Goal: Find specific page/section: Find specific page/section

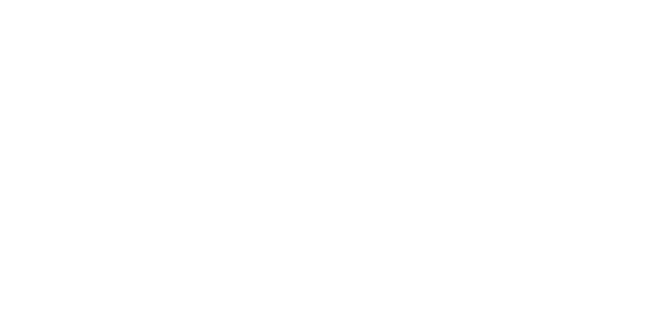
select select "Song"
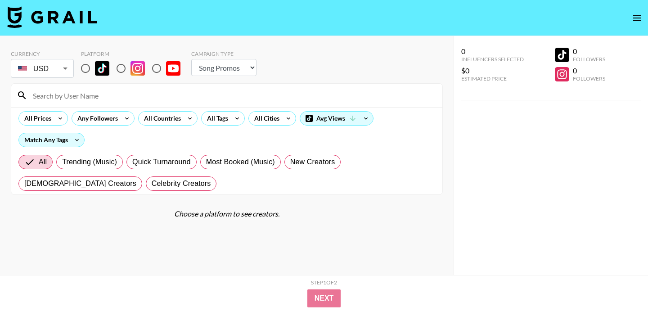
click at [158, 99] on input at bounding box center [232, 95] width 410 height 14
paste input "[PERSON_NAME].[PERSON_NAME]"
type input "[PERSON_NAME].[PERSON_NAME]"
click at [86, 74] on input "radio" at bounding box center [85, 68] width 19 height 19
radio input "true"
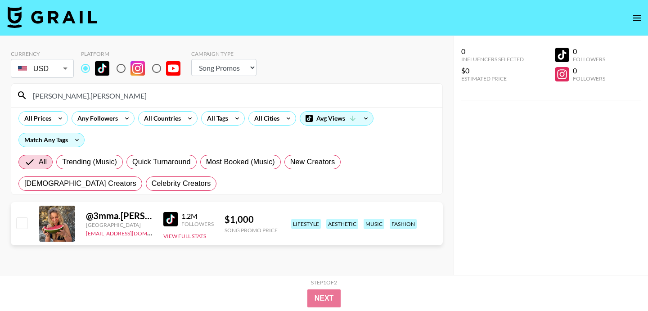
click at [134, 104] on div "[PERSON_NAME].[PERSON_NAME]" at bounding box center [226, 95] width 431 height 23
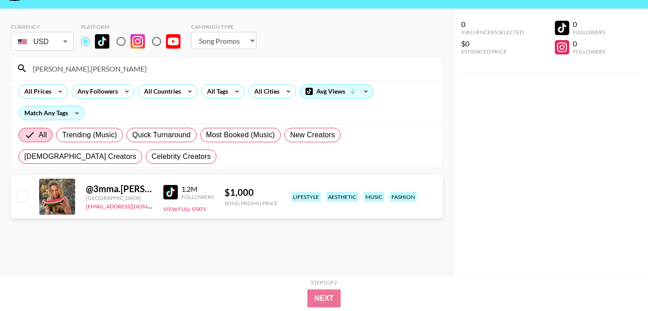
scroll to position [27, 0]
click at [140, 95] on div "All Countries" at bounding box center [161, 91] width 44 height 14
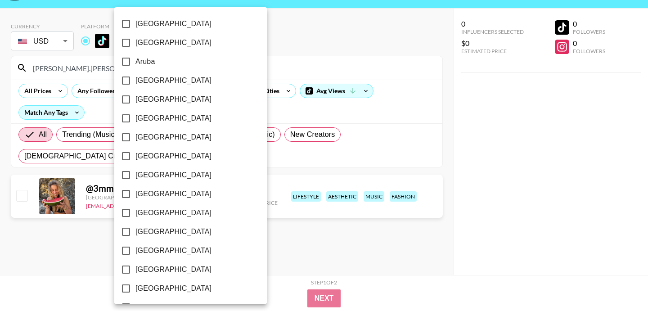
click at [313, 60] on div at bounding box center [324, 155] width 648 height 311
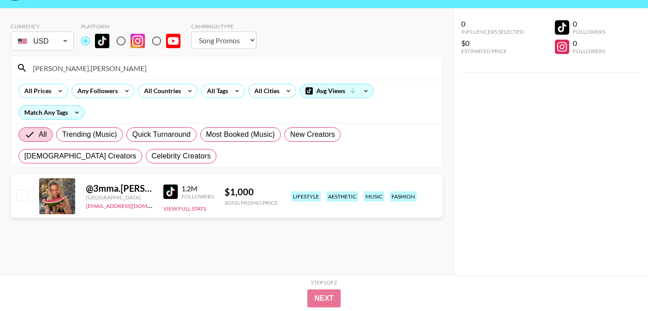
click at [122, 41] on input "radio" at bounding box center [121, 41] width 19 height 19
radio input "true"
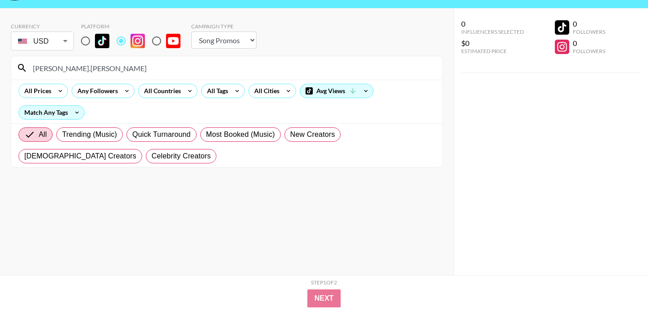
click at [118, 70] on input "[PERSON_NAME].[PERSON_NAME]" at bounding box center [232, 68] width 410 height 14
click at [77, 63] on input "[PERSON_NAME].[PERSON_NAME]" at bounding box center [232, 68] width 410 height 14
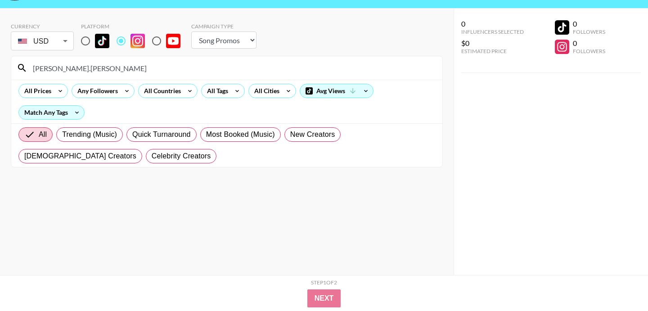
click at [77, 63] on input "[PERSON_NAME].[PERSON_NAME]" at bounding box center [232, 68] width 410 height 14
